Goal: Register for event/course

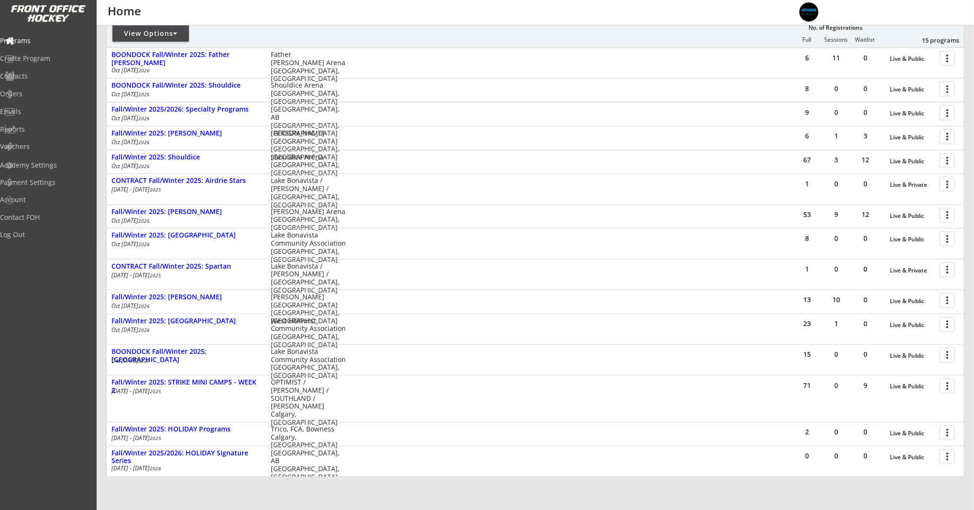
scroll to position [201, 0]
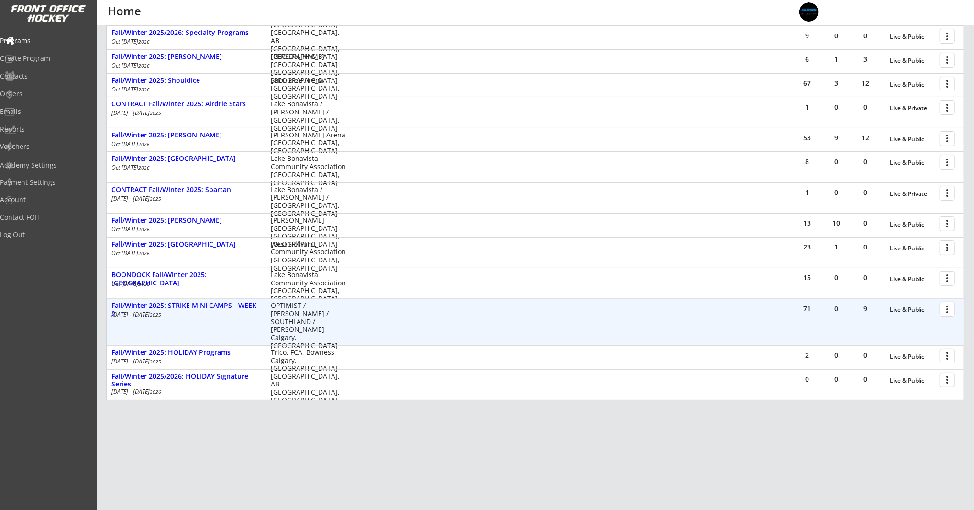
click at [152, 300] on div "71 0 9 Live & Public more_vert Fall/Winter 2025: STRIKE MINI CAMPS - WEEK [DATE…" at bounding box center [535, 322] width 857 height 46
click at [151, 302] on div "Fall/Winter 2025: STRIKE MINI CAMPS - WEEK 2" at bounding box center [185, 309] width 149 height 16
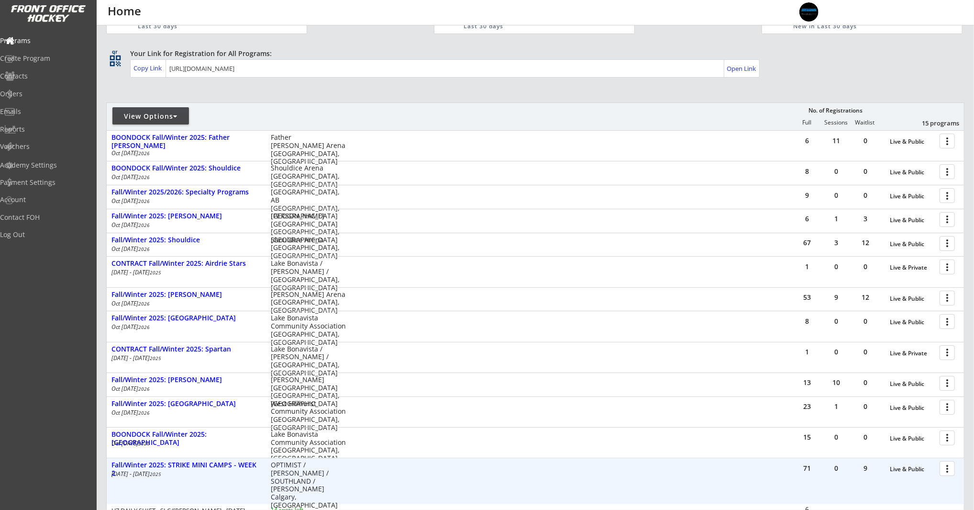
scroll to position [0, 0]
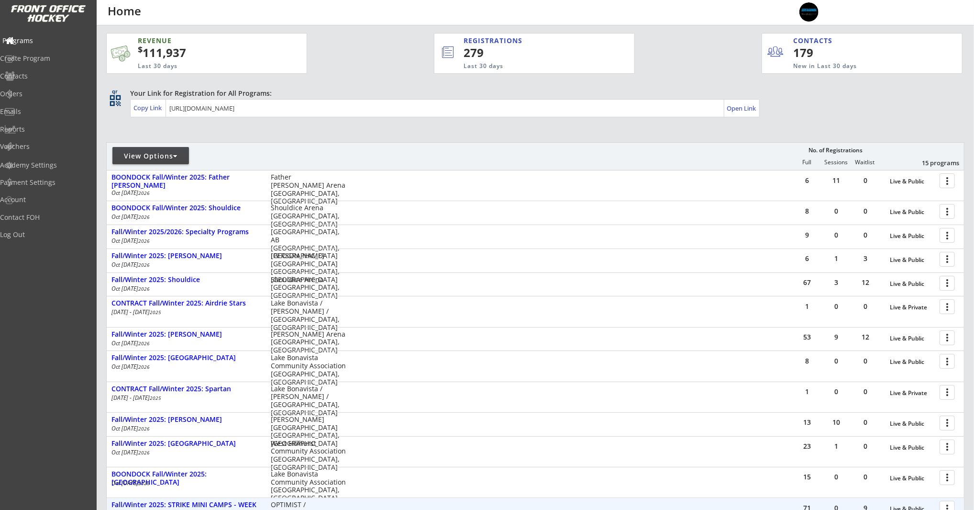
click at [24, 41] on div "Programs" at bounding box center [45, 40] width 86 height 7
click at [40, 38] on div "Programs" at bounding box center [45, 40] width 86 height 7
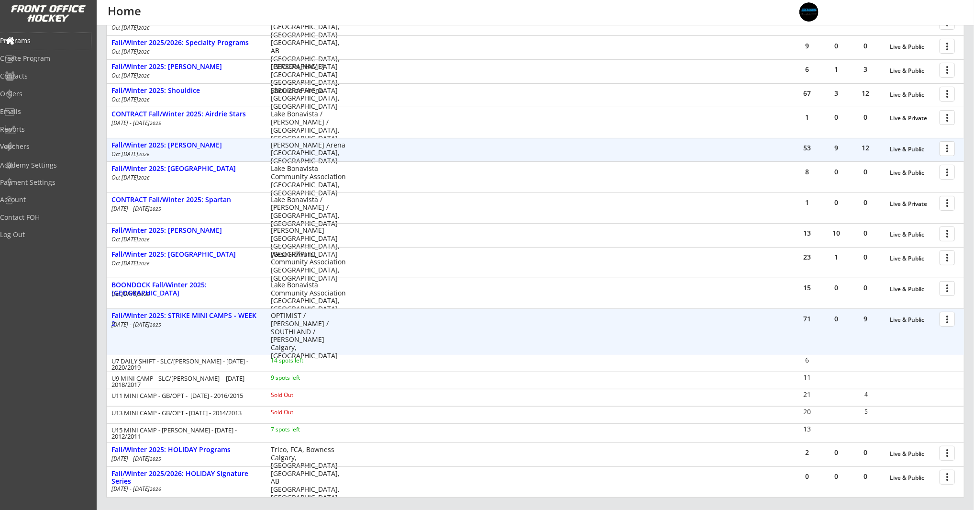
scroll to position [245, 0]
